Goal: Ask a question

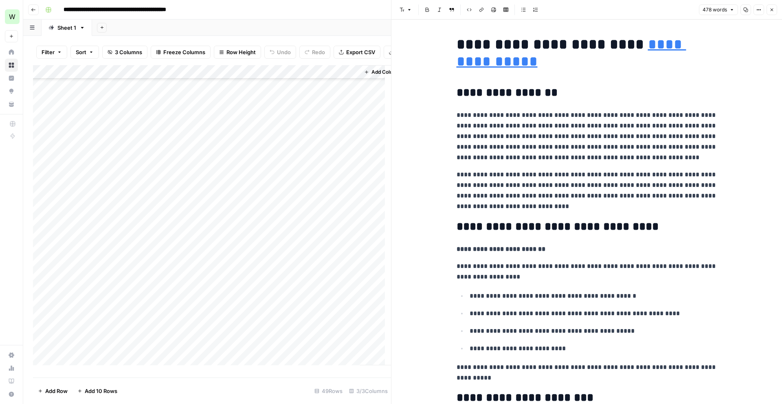
scroll to position [405, 0]
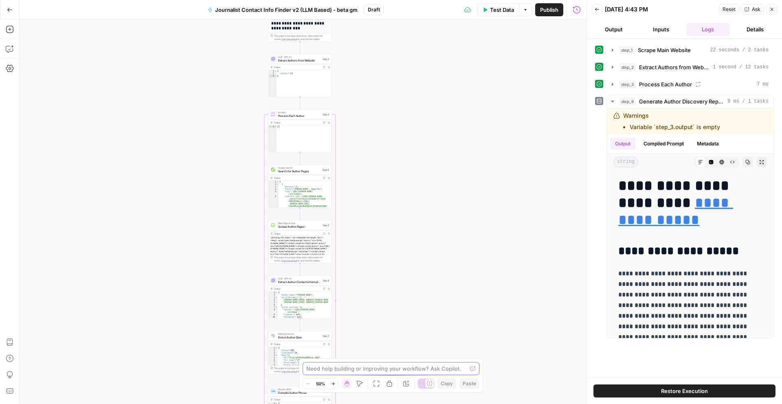
click at [333, 369] on textarea at bounding box center [386, 368] width 160 height 8
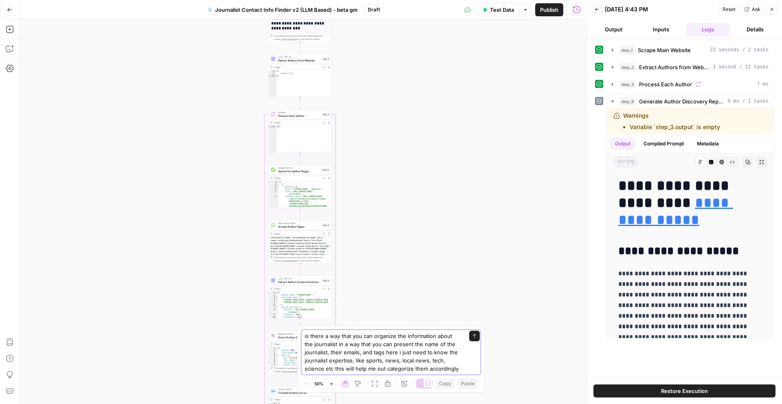
type textarea "is there a way that you can organize the information about the journalist in a …"
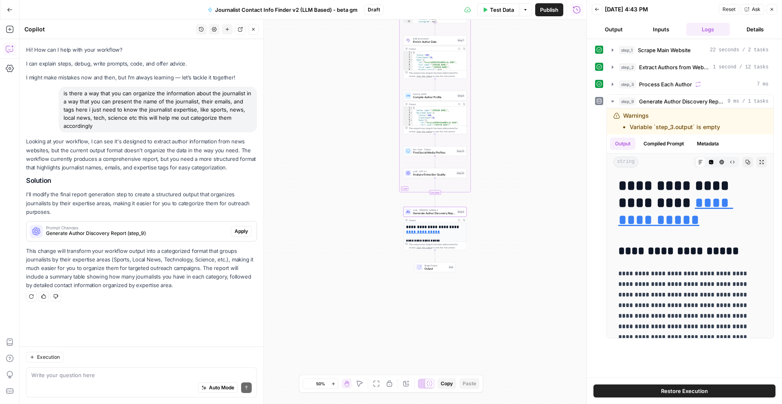
click at [239, 233] on span "Apply" at bounding box center [241, 231] width 13 height 7
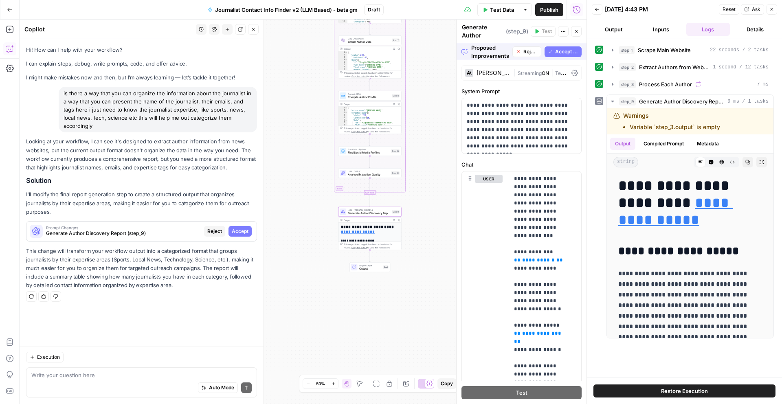
click at [237, 229] on span "Accept" at bounding box center [240, 231] width 17 height 7
